Goal: Check status: Check status

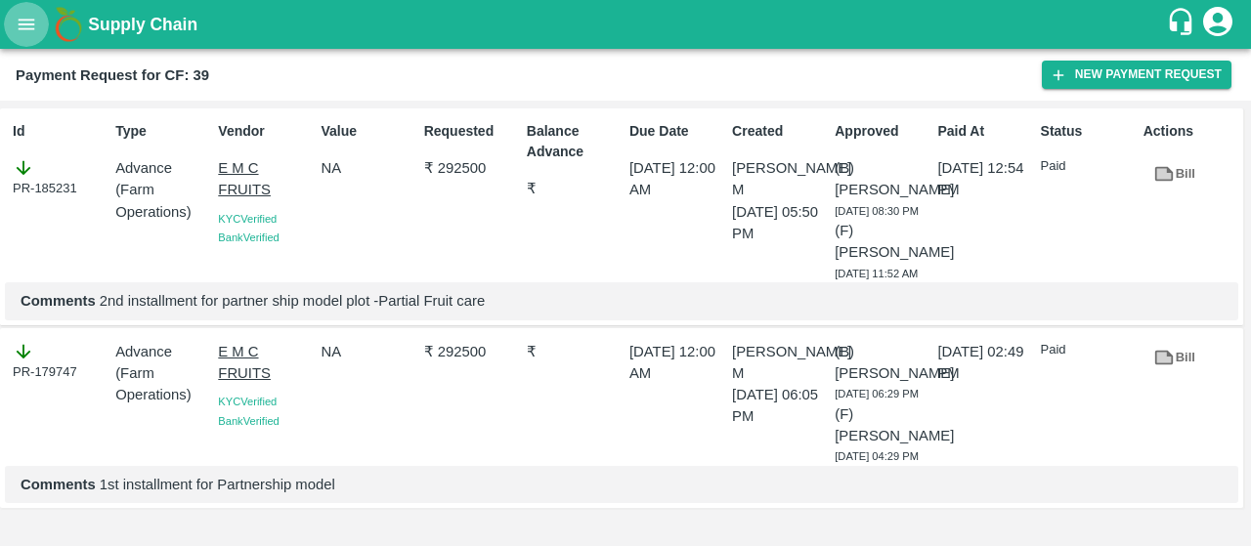
click at [39, 17] on button "open drawer" at bounding box center [26, 24] width 45 height 45
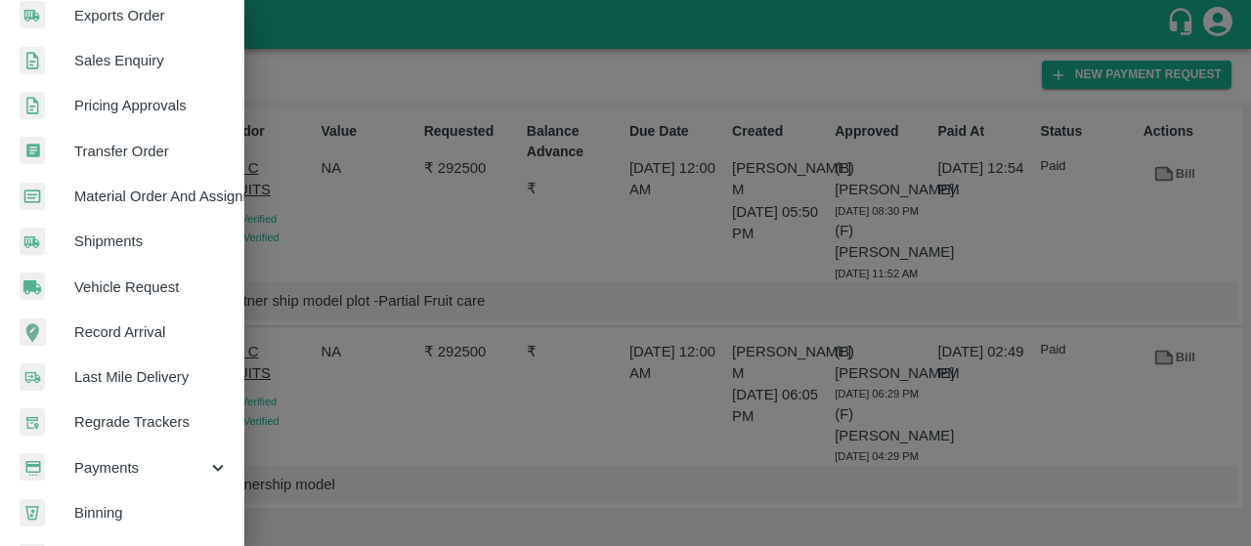
scroll to position [567, 0]
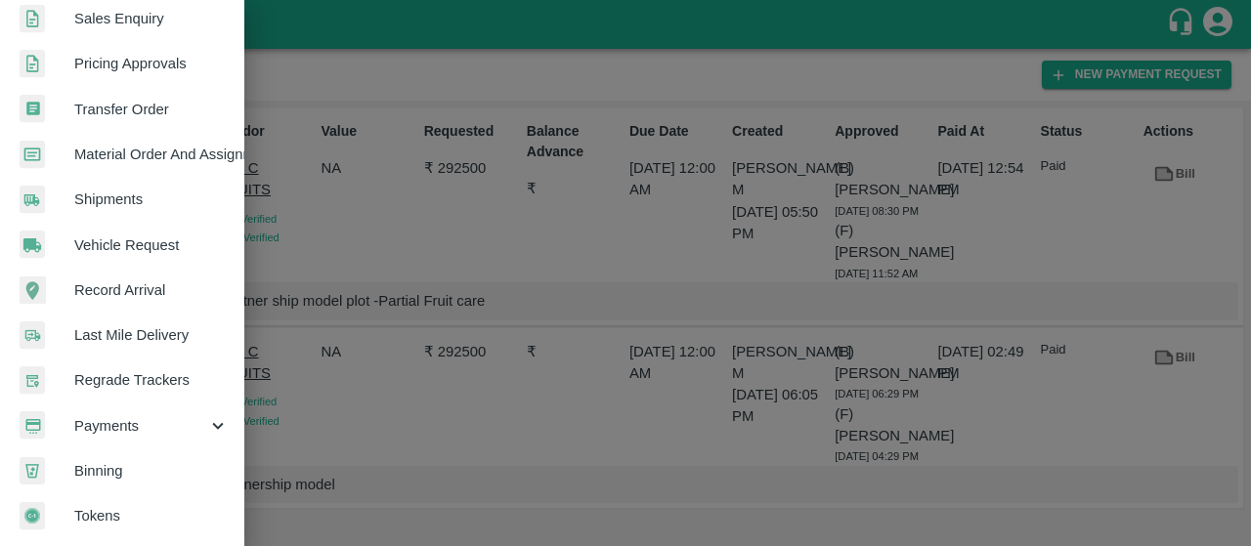
click at [96, 416] on span "Payments" at bounding box center [140, 426] width 133 height 22
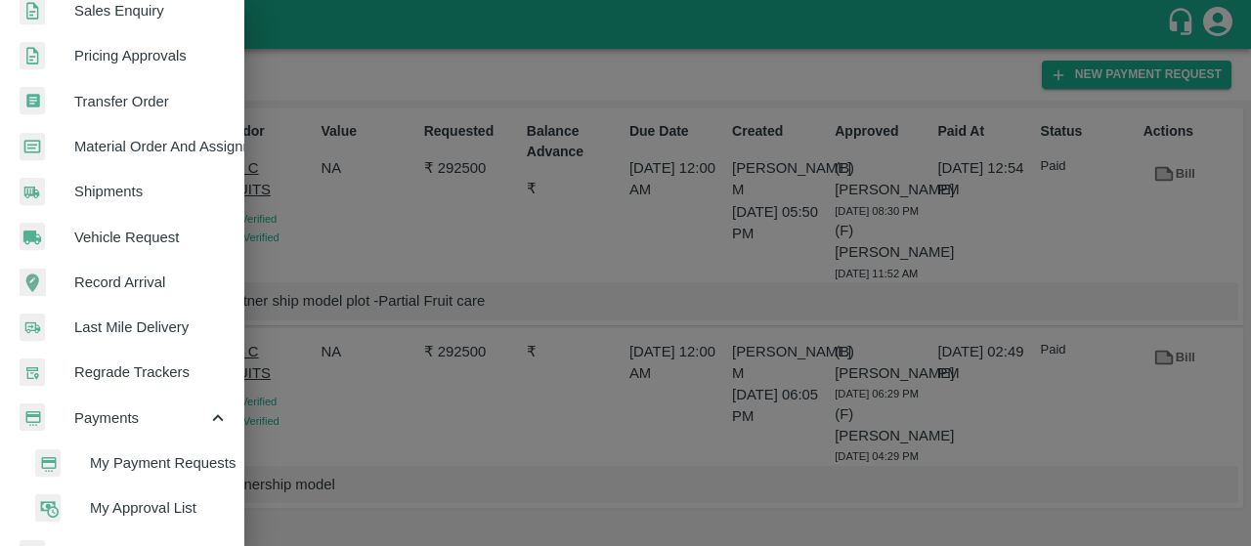
click at [133, 449] on li "My Payment Requests" at bounding box center [130, 463] width 229 height 45
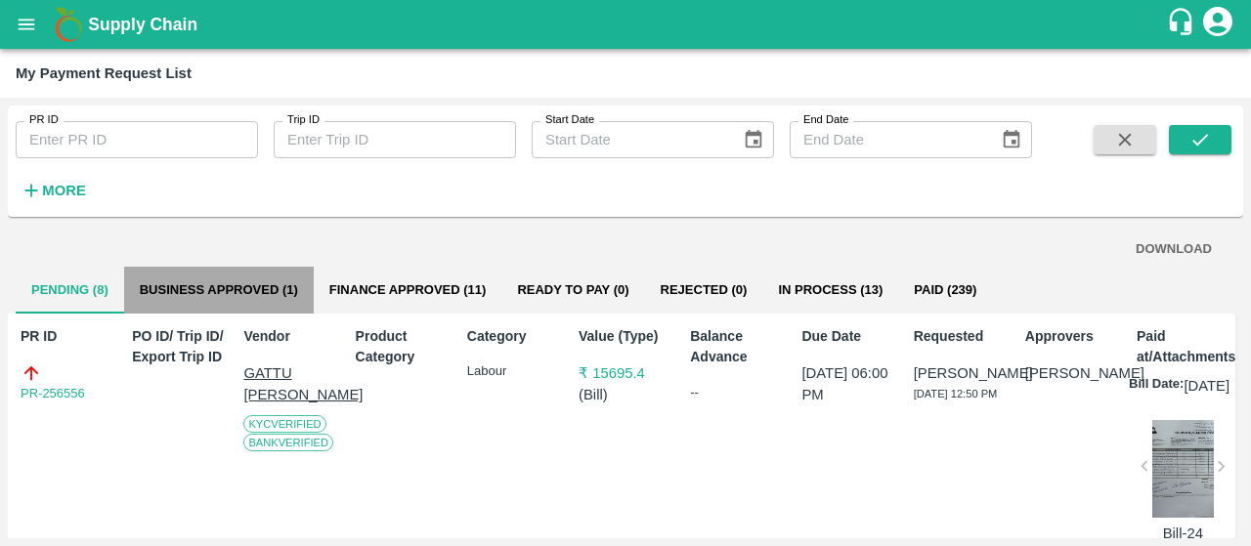
click at [221, 281] on button "Business Approved (1)" at bounding box center [219, 290] width 190 height 47
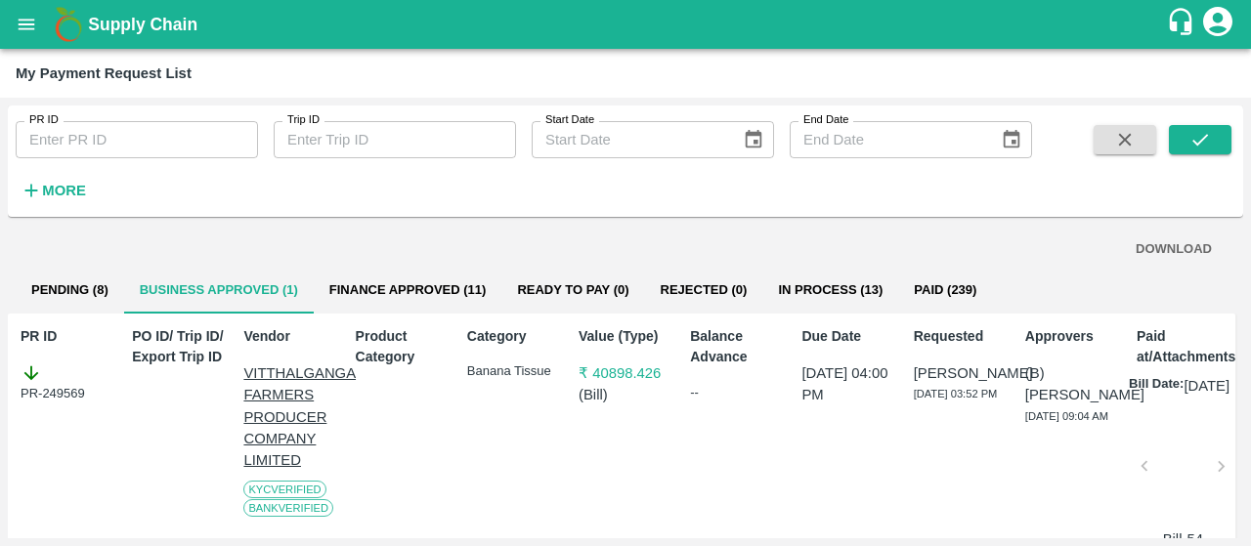
scroll to position [97, 0]
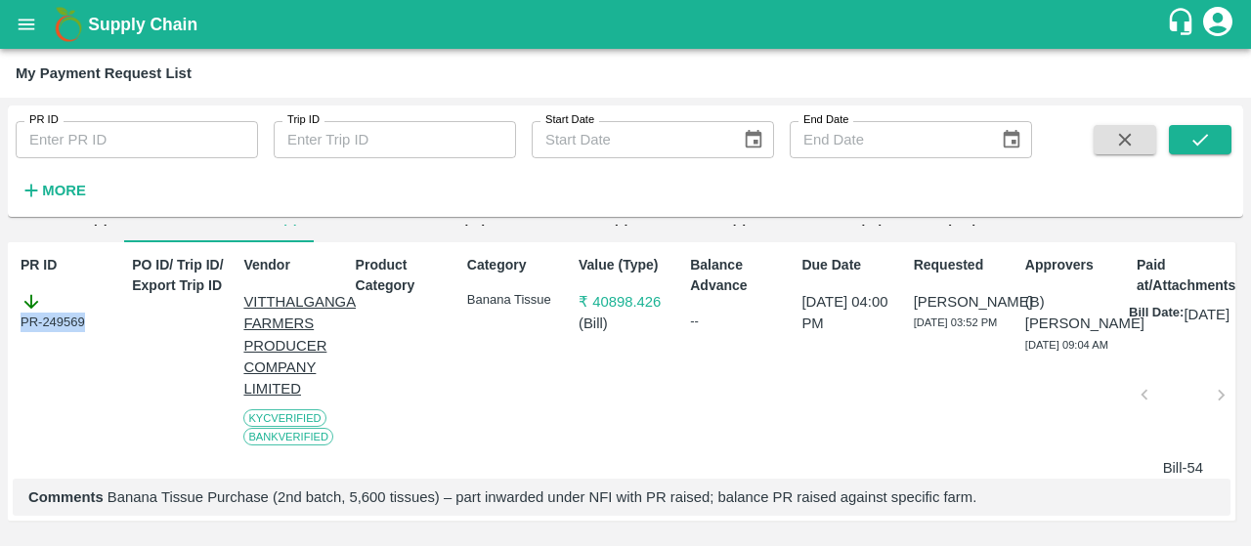
drag, startPoint x: 104, startPoint y: 299, endPoint x: 0, endPoint y: 308, distance: 104.0
click at [0, 308] on div "PR ID PR ID Trip ID Trip ID Start Date Start Date End Date End Date More DOWNLO…" at bounding box center [625, 322] width 1251 height 449
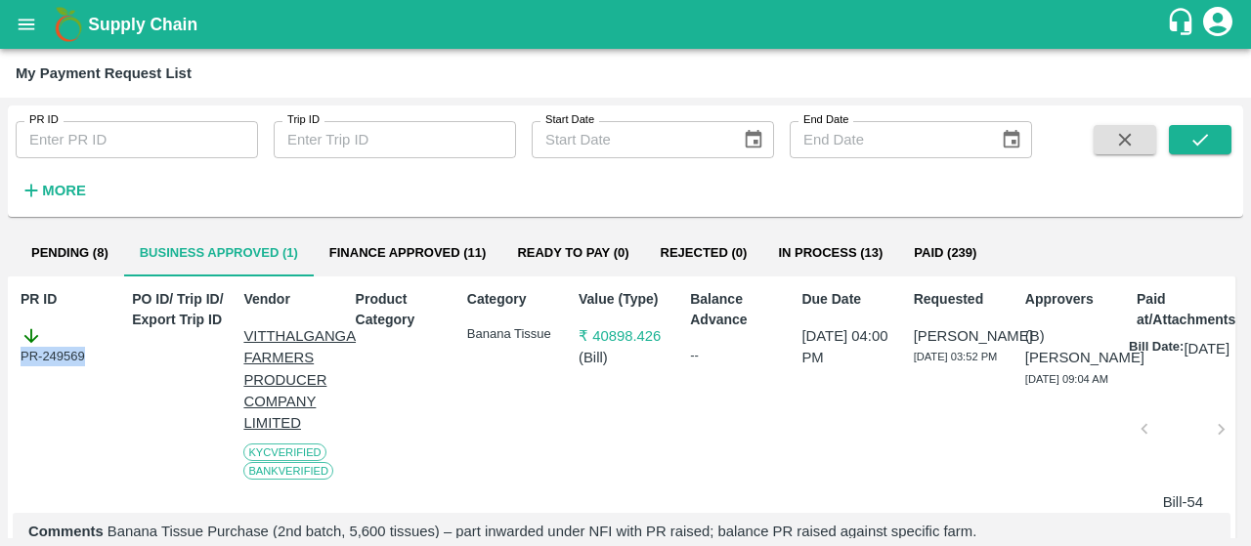
scroll to position [35, 0]
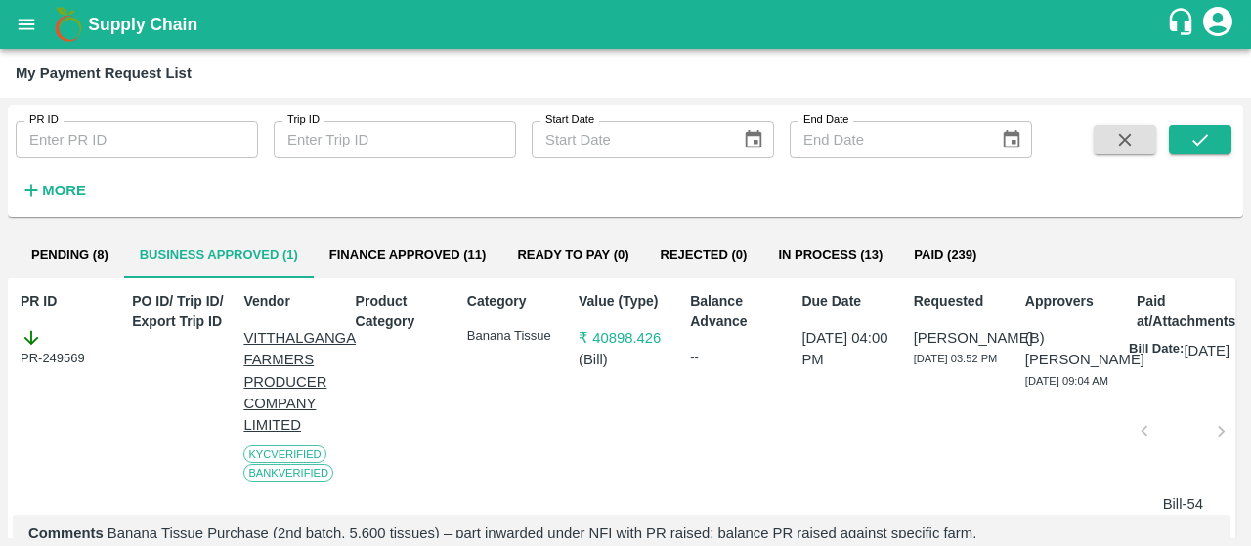
click at [140, 429] on div "PO ID/ Trip ID/ Export Trip ID" at bounding box center [175, 399] width 102 height 232
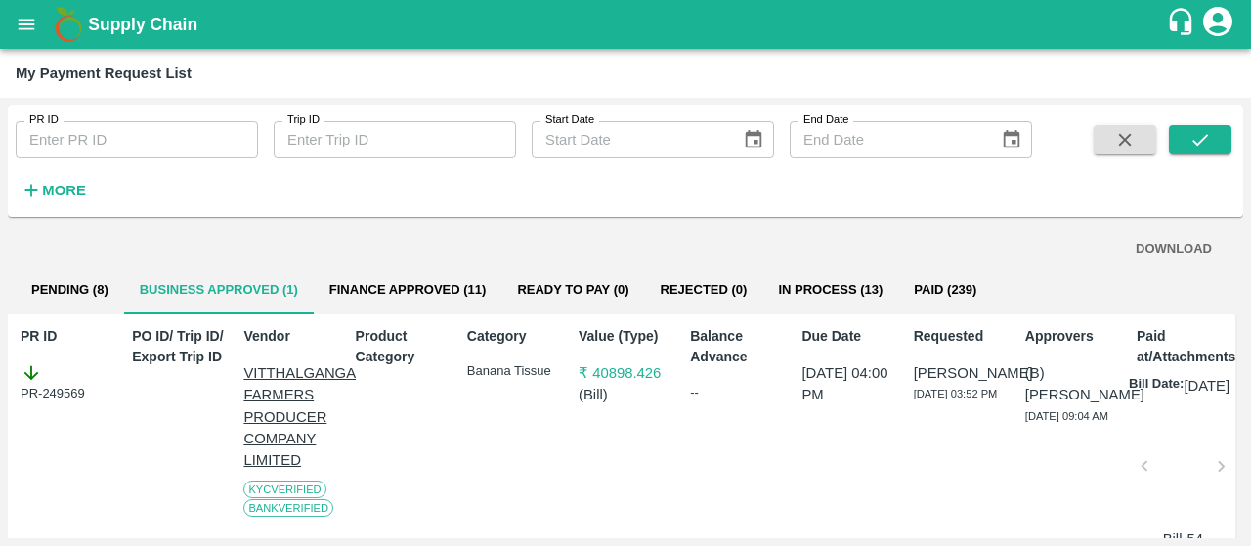
scroll to position [97, 0]
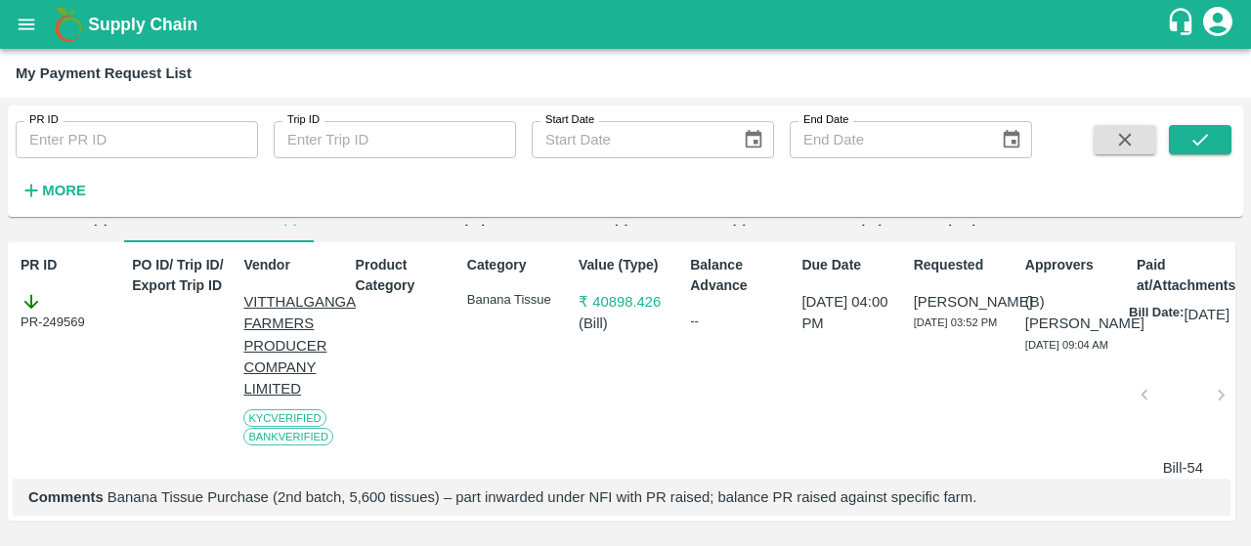
click at [1163, 382] on div at bounding box center [1183, 401] width 62 height 104
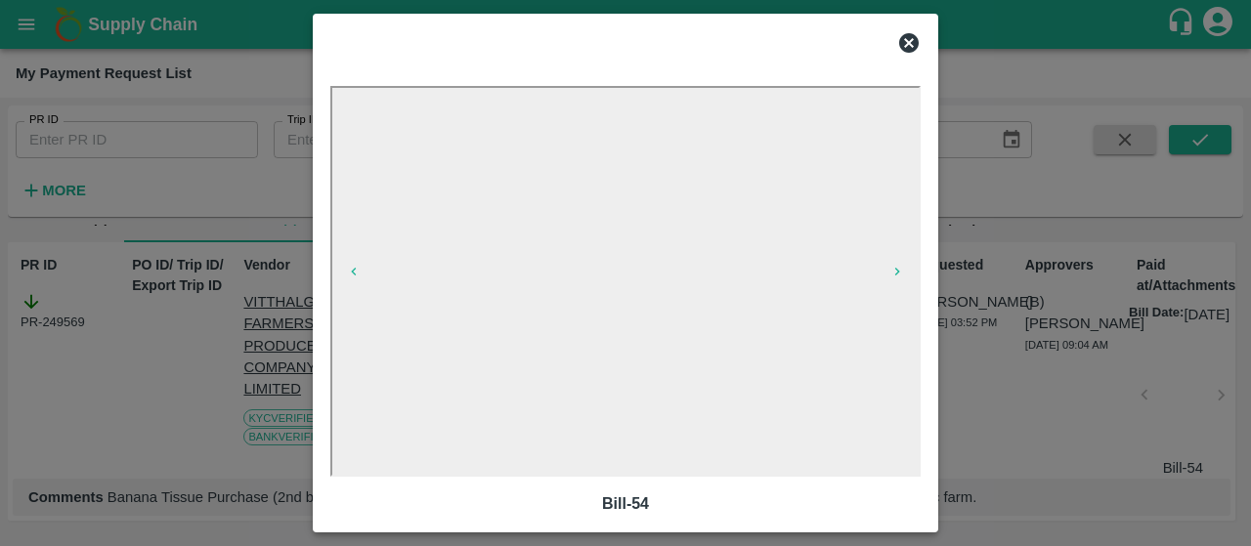
click at [911, 51] on icon at bounding box center [909, 43] width 20 height 20
